Goal: Transaction & Acquisition: Purchase product/service

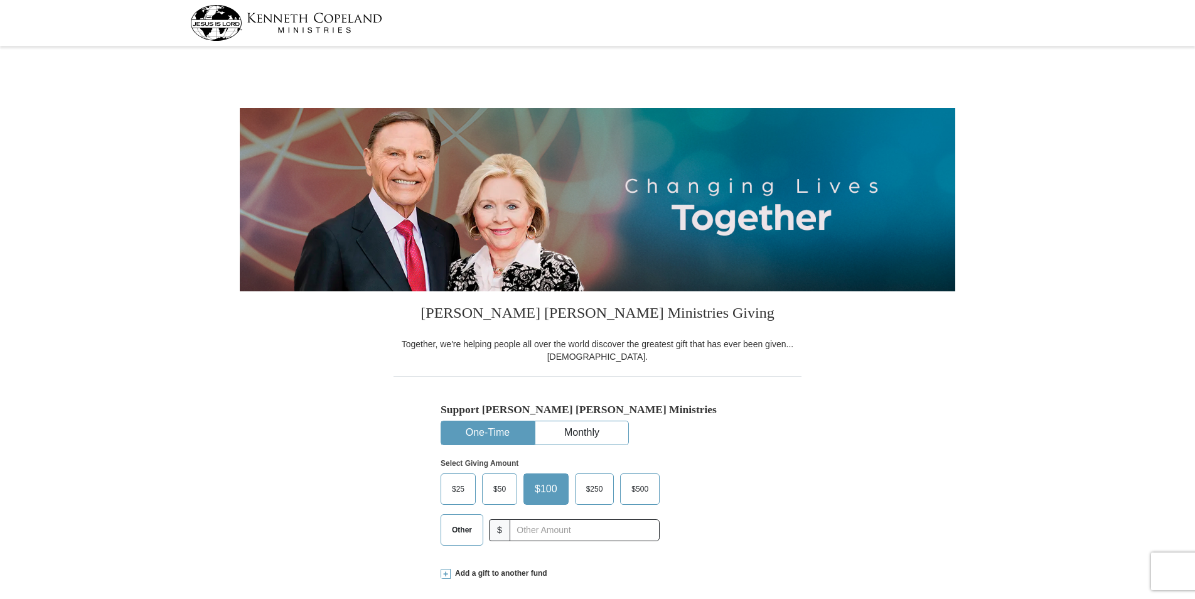
select select "IN"
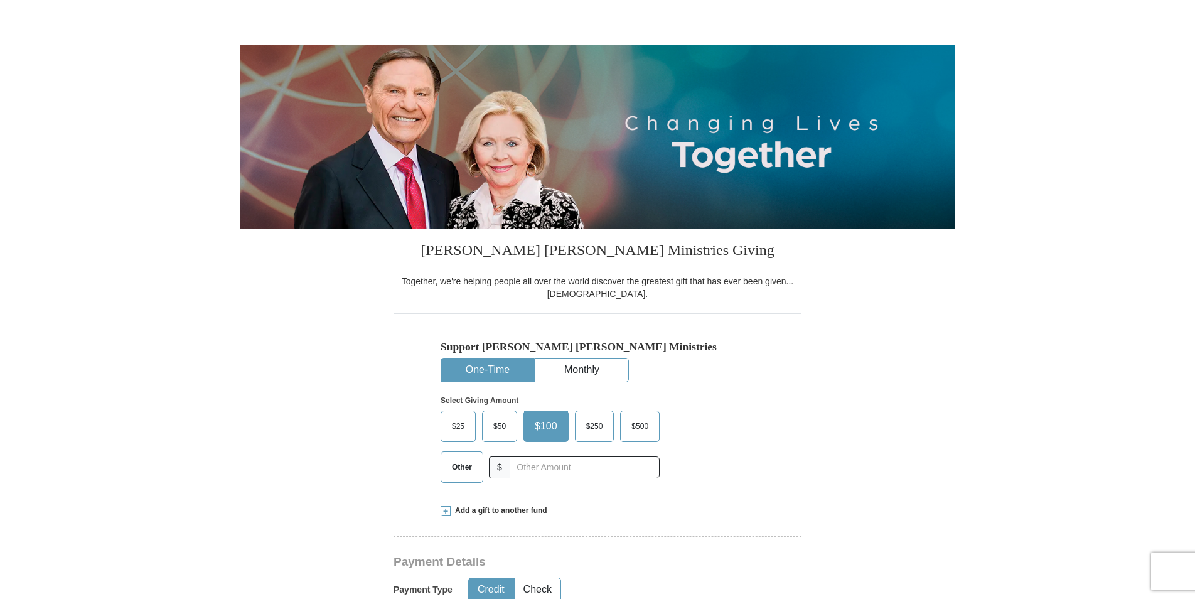
scroll to position [126, 0]
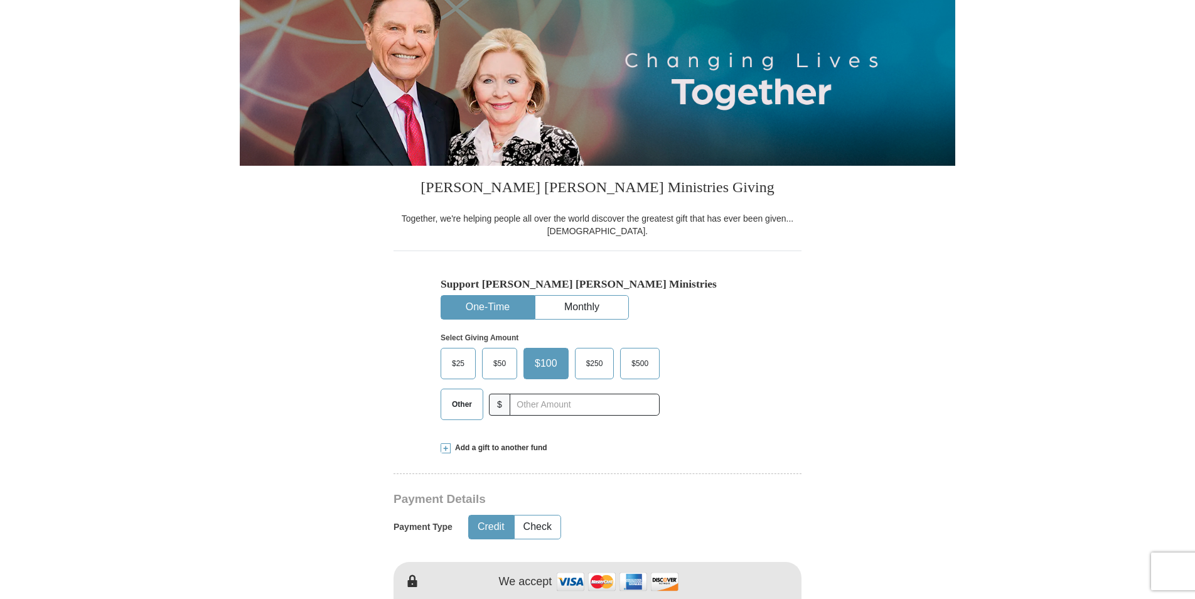
click at [497, 367] on span "$50" at bounding box center [499, 363] width 25 height 19
click at [0, 0] on input "$50" at bounding box center [0, 0] width 0 height 0
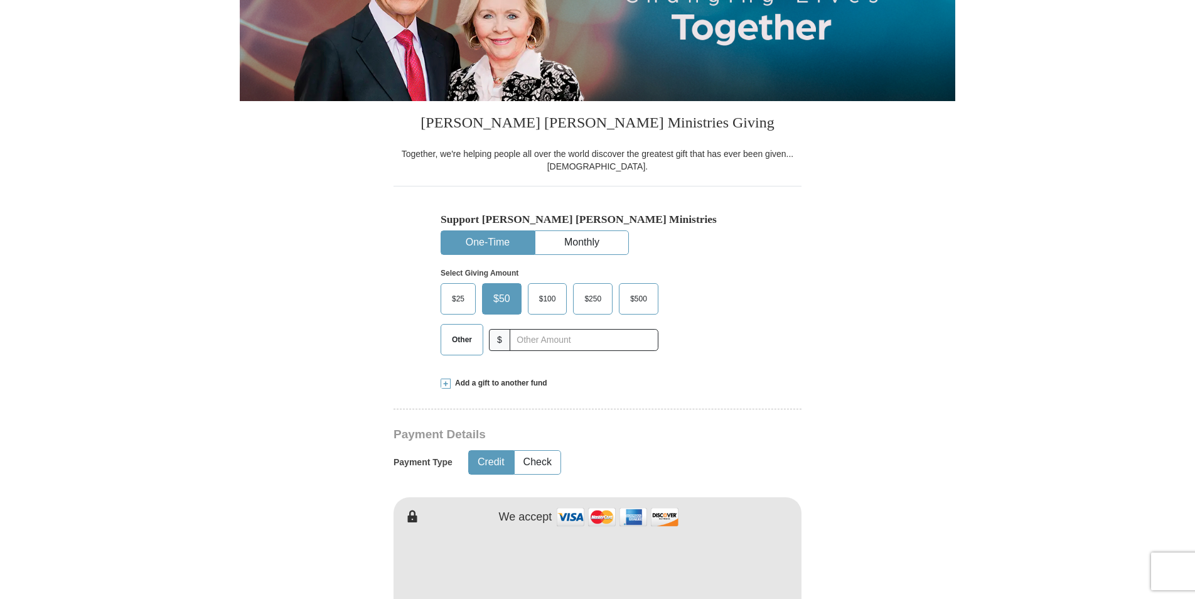
scroll to position [251, 0]
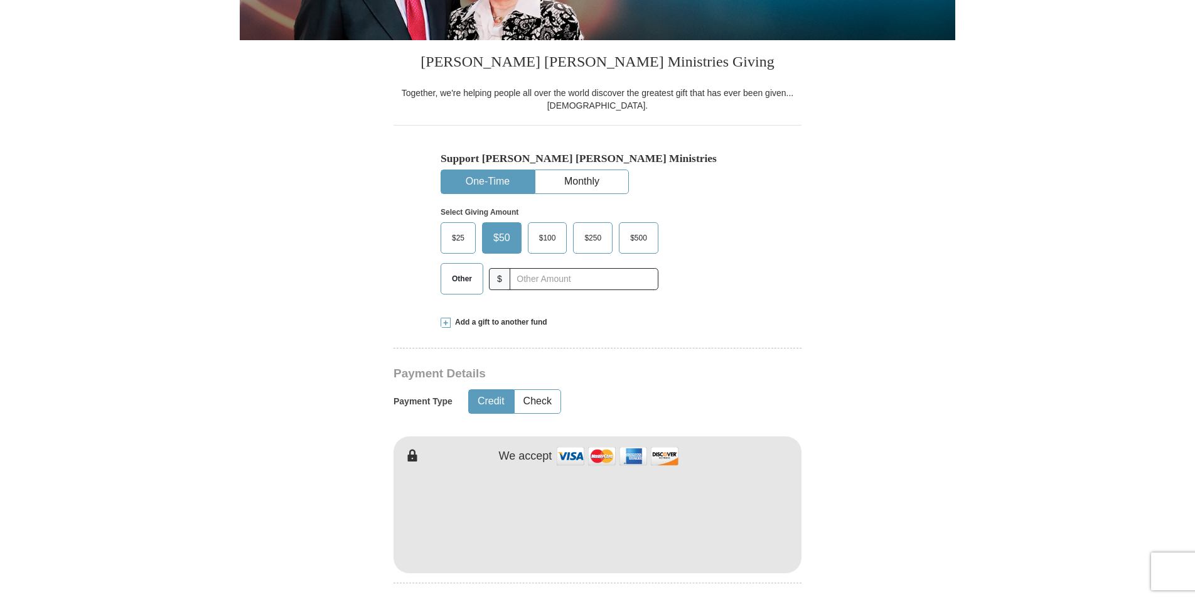
click at [446, 326] on span at bounding box center [446, 323] width 10 height 10
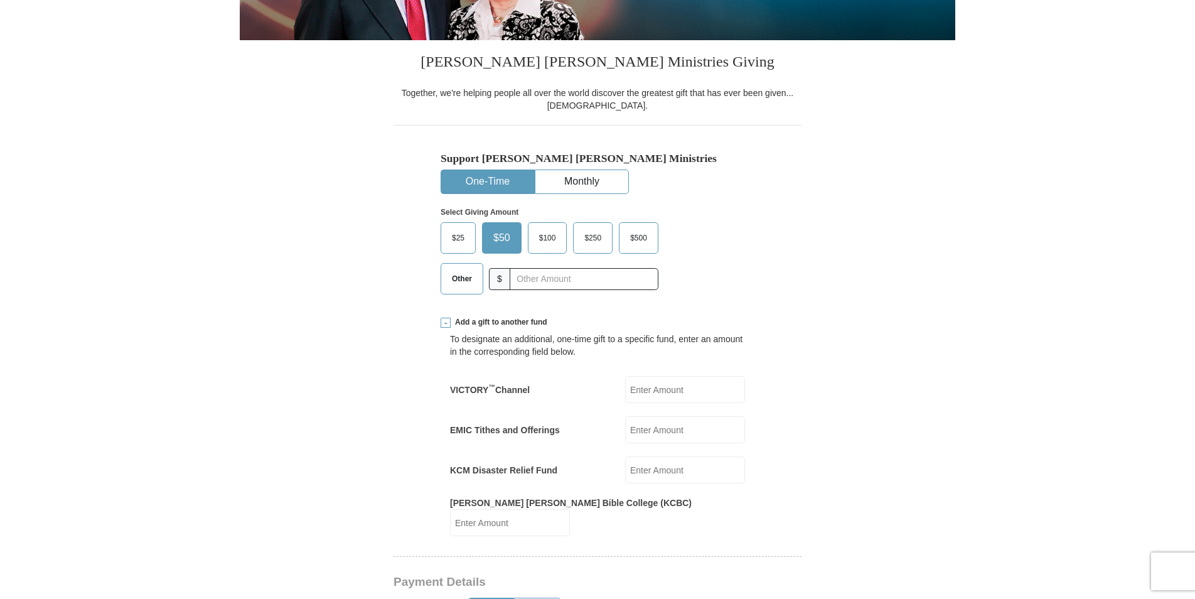
click at [463, 243] on span "$25" at bounding box center [458, 238] width 25 height 19
click at [0, 0] on input "$25" at bounding box center [0, 0] width 0 height 0
click at [654, 394] on input "VICTORY ™ Channel" at bounding box center [685, 389] width 120 height 27
type input "25"
click at [868, 350] on form "Kenneth Copeland Ministries Giving Together, we're helping people all over the …" at bounding box center [598, 595] width 716 height 1592
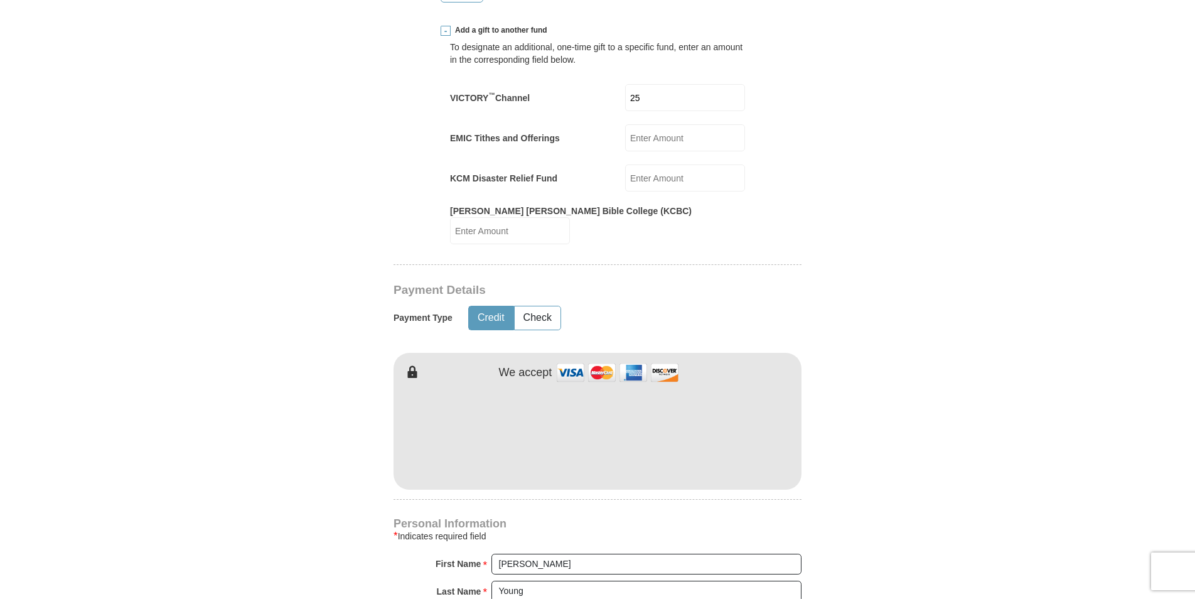
scroll to position [565, 0]
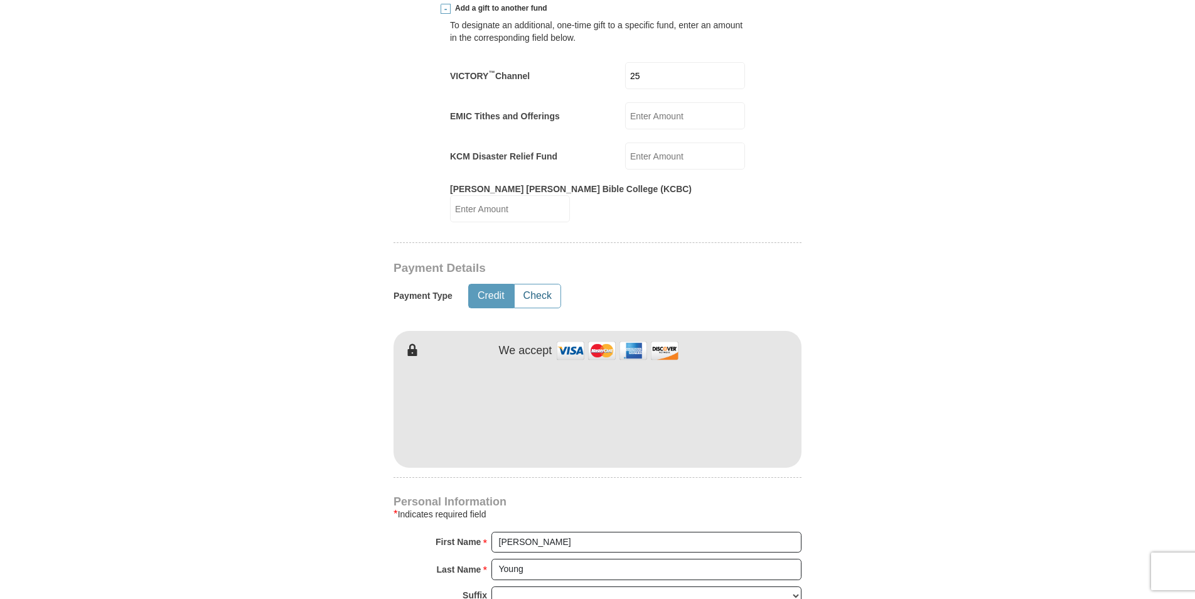
click at [531, 291] on button "Check" at bounding box center [538, 295] width 46 height 23
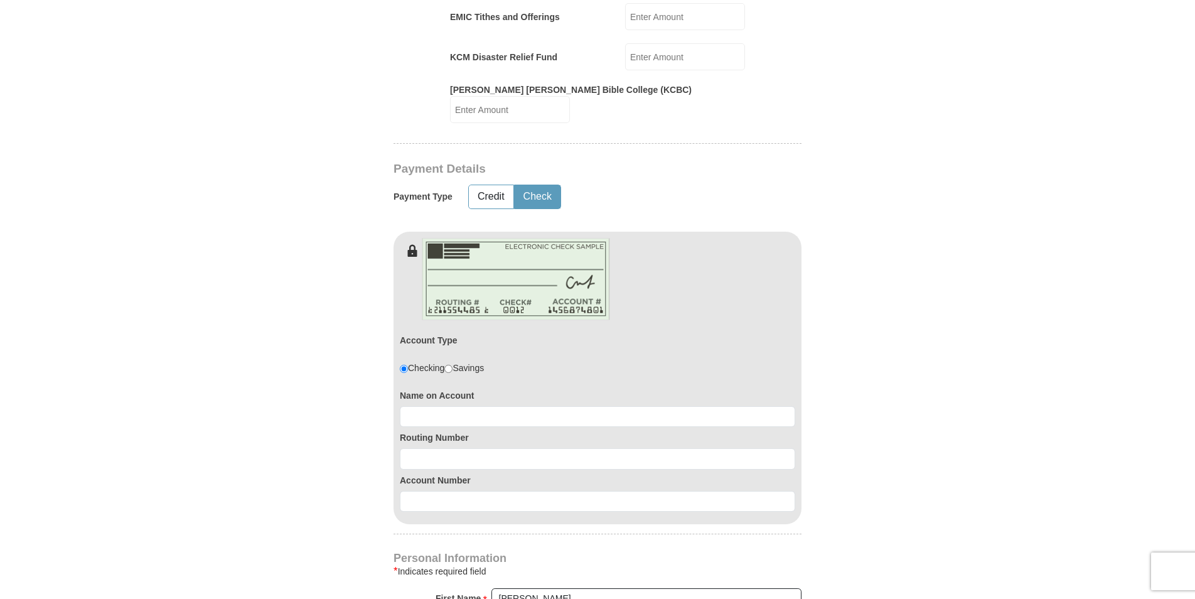
scroll to position [691, 0]
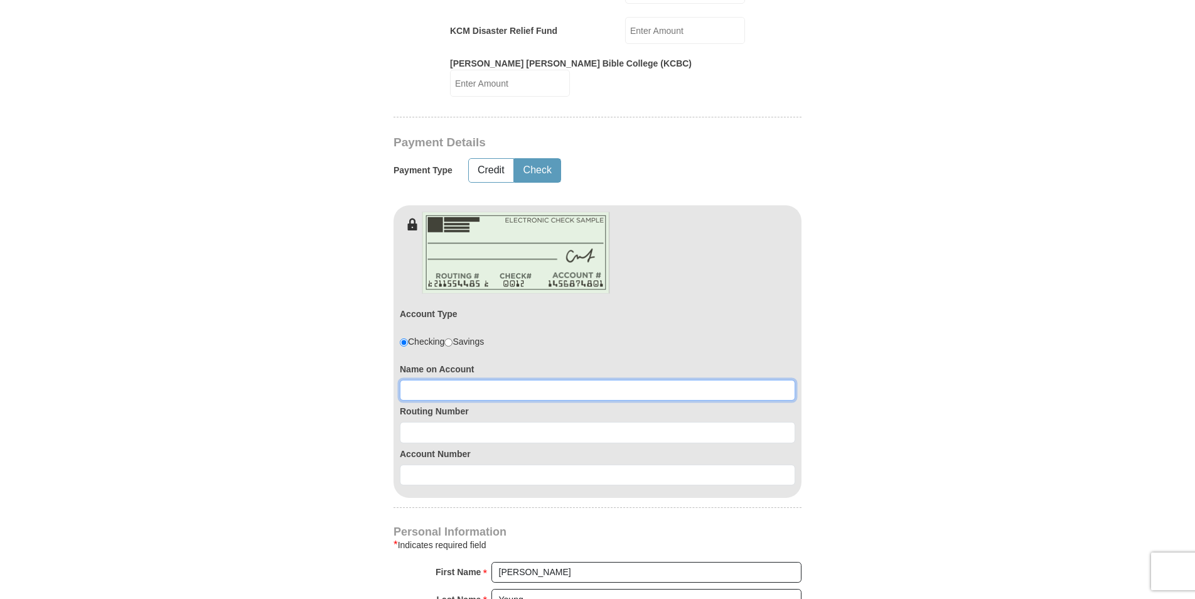
click at [451, 380] on input at bounding box center [598, 390] width 396 height 21
type input "LISA A YOUNG"
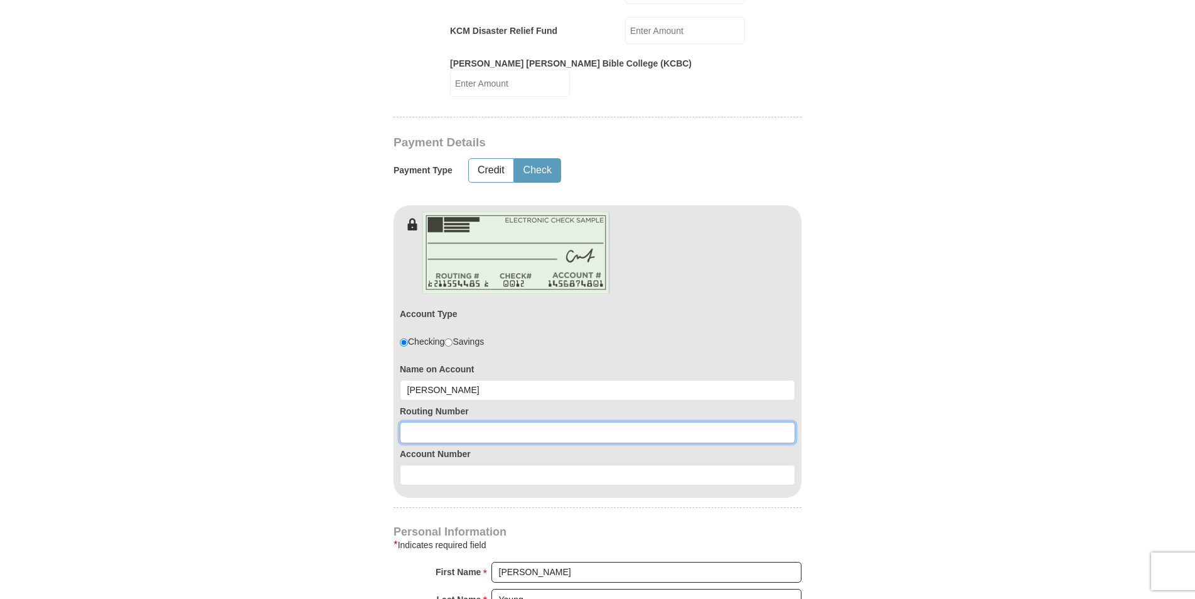
click at [465, 422] on input at bounding box center [598, 432] width 396 height 21
paste input "286371663"
type input "286371663"
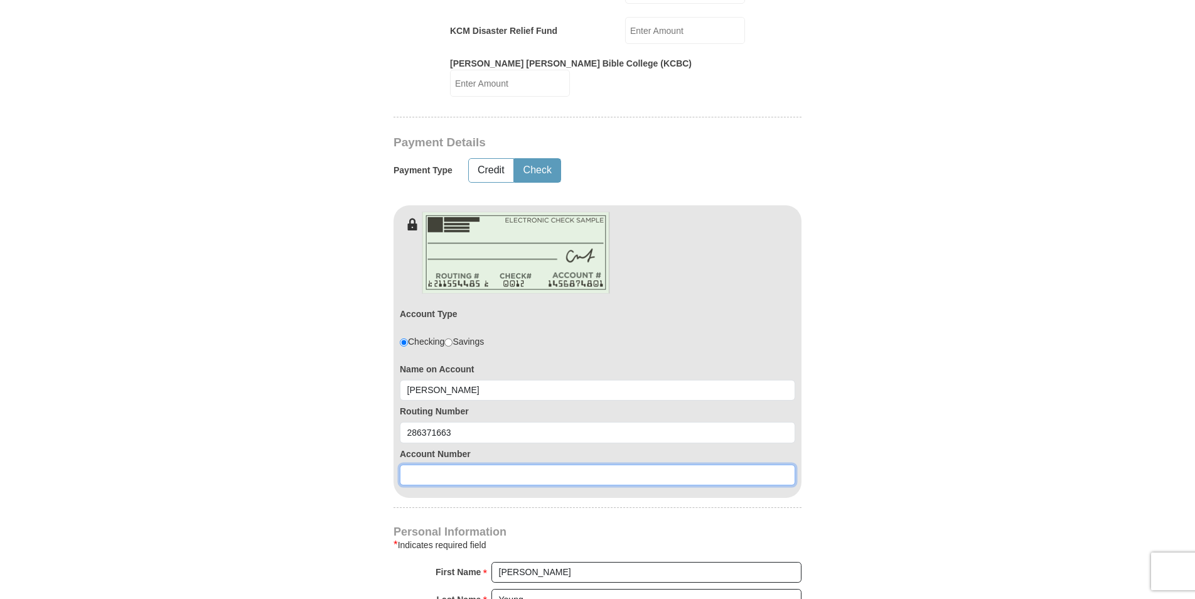
click at [440, 465] on input at bounding box center [598, 475] width 396 height 21
paste input "220036237"
type input "220036237"
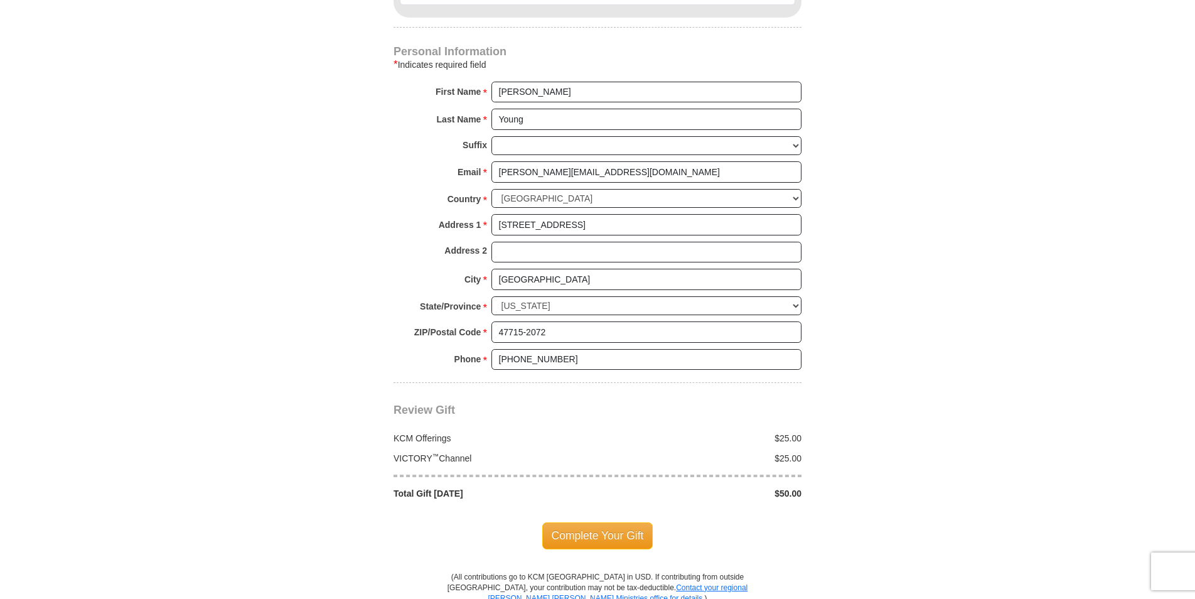
scroll to position [1193, 0]
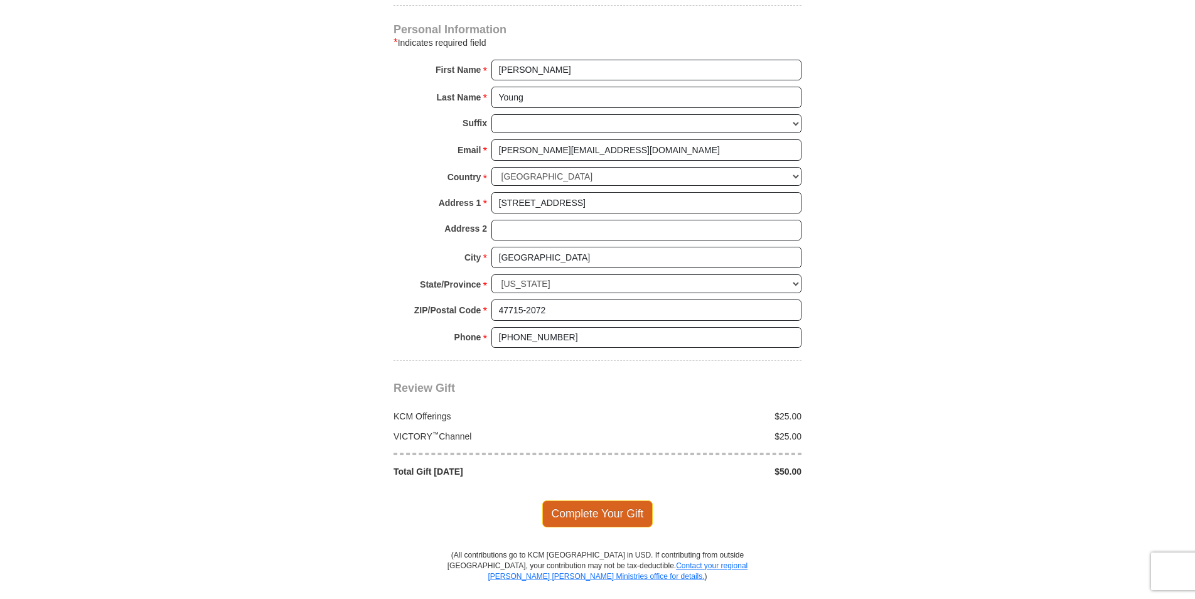
click at [631, 506] on span "Complete Your Gift" at bounding box center [597, 513] width 111 height 26
